Goal: Navigation & Orientation: Find specific page/section

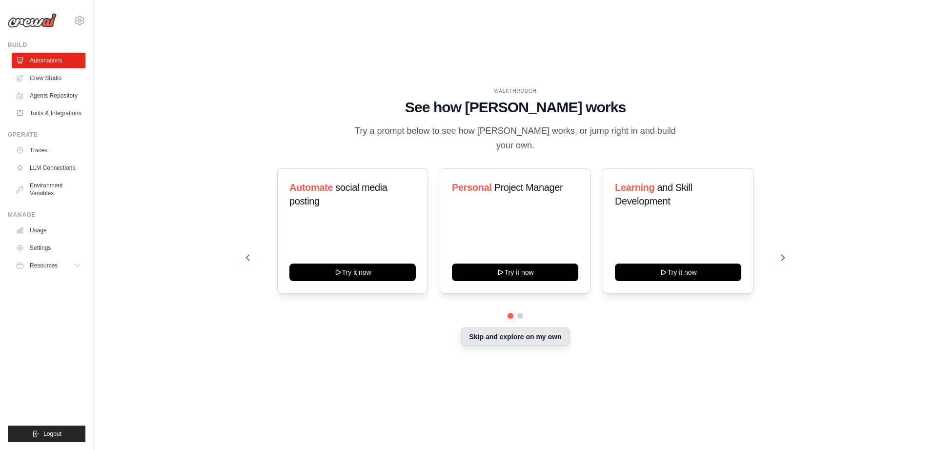
click at [499, 339] on button "Skip and explore on my own" at bounding box center [515, 337] width 109 height 19
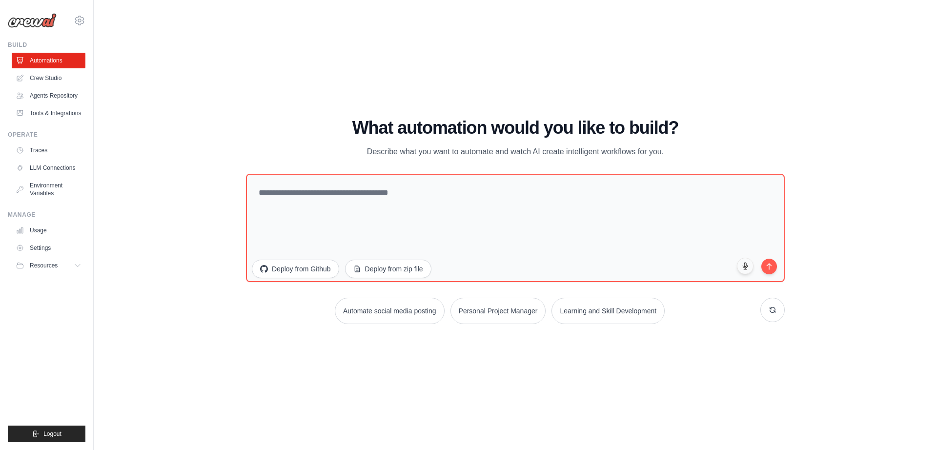
click at [27, 21] on img at bounding box center [32, 20] width 49 height 15
click at [40, 116] on link "Tools & Integrations" at bounding box center [50, 113] width 74 height 16
